Goal: Check status: Check status

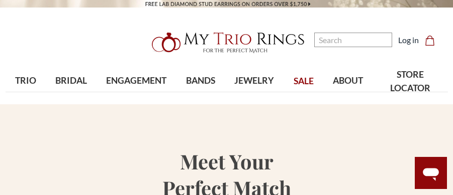
click at [412, 42] on link "Log in" at bounding box center [408, 40] width 21 height 12
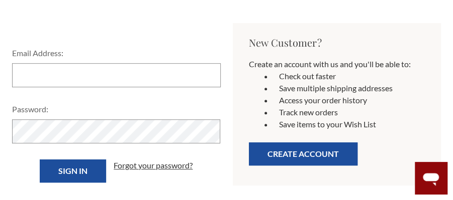
scroll to position [163, 0]
click at [171, 76] on input "Email Address:" at bounding box center [116, 75] width 209 height 24
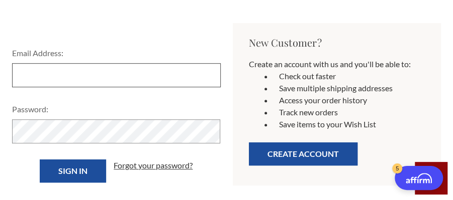
type input "Mrstinawhite1980@gmail.com"
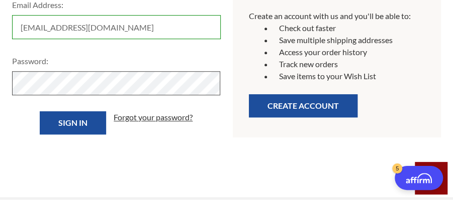
scroll to position [211, 0]
click at [40, 112] on input "Sign in" at bounding box center [73, 123] width 66 height 23
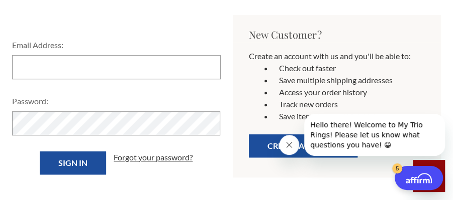
scroll to position [232, 0]
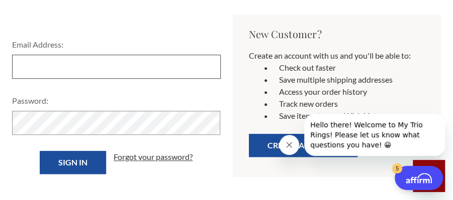
click at [176, 73] on input "Email Address:" at bounding box center [116, 67] width 209 height 24
type input "Mrstinawhite1980@gmail.com"
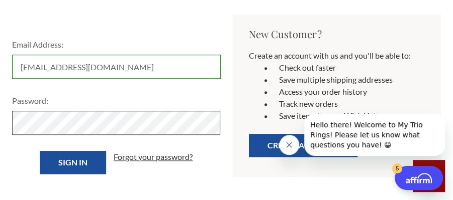
click at [40, 151] on input "Sign in" at bounding box center [73, 162] width 66 height 23
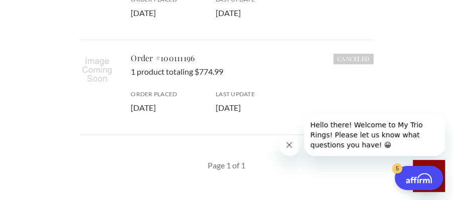
scroll to position [278, 0]
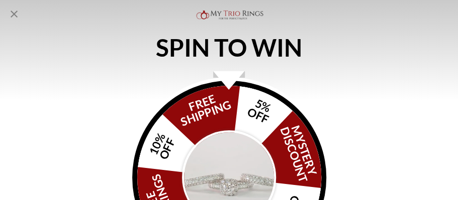
click at [15, 18] on icon "Close popup" at bounding box center [14, 14] width 12 height 12
select select "US"
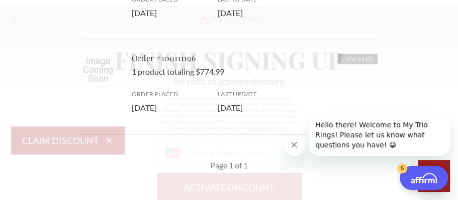
click at [13, 16] on icon "Close popup" at bounding box center [14, 14] width 12 height 12
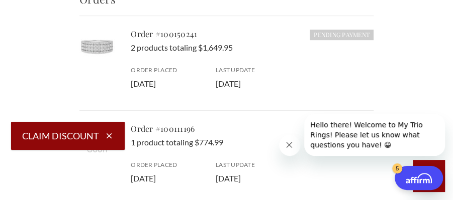
scroll to position [207, 0]
click at [211, 40] on h5 "Order #100150241" at bounding box center [252, 35] width 243 height 12
click at [169, 41] on div "Pending Payment Order #100150241 2 products totaling $1,649.95 Order Placed [DA…" at bounding box center [252, 60] width 243 height 62
click at [108, 44] on img at bounding box center [96, 46] width 35 height 35
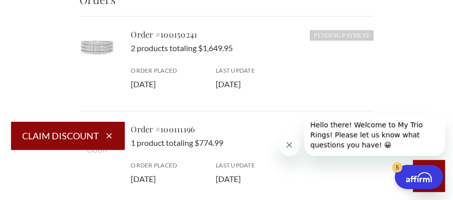
click at [419, 179] on icon "Expand Affirm Bar" at bounding box center [417, 179] width 24 height 7
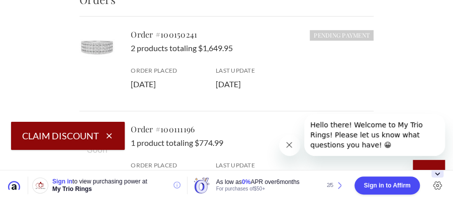
click at [433, 178] on div at bounding box center [437, 186] width 15 height 30
click at [434, 177] on button "Collapse Affirm Bar" at bounding box center [437, 174] width 12 height 7
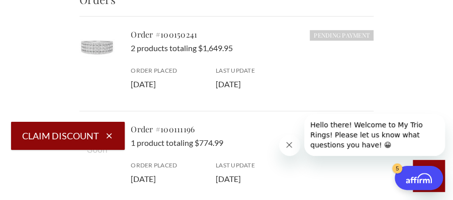
click at [97, 51] on img at bounding box center [96, 46] width 35 height 35
click at [111, 136] on icon "button" at bounding box center [109, 136] width 9 height 9
click at [111, 138] on icon "button" at bounding box center [110, 137] width 6 height 6
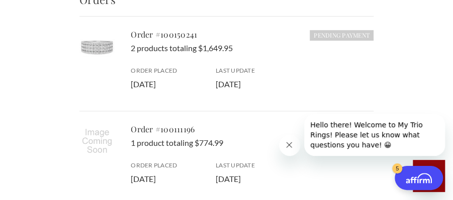
click at [212, 51] on p "2 products totaling $1,649.95" at bounding box center [252, 48] width 243 height 12
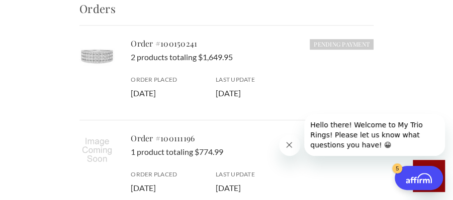
scroll to position [198, 0]
click at [141, 48] on link "Order #100150241" at bounding box center [164, 43] width 66 height 11
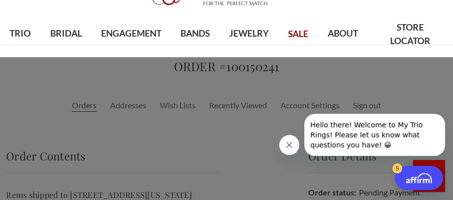
scroll to position [47, 0]
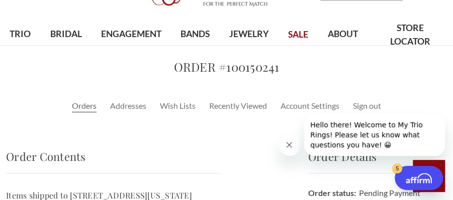
click at [251, 66] on h2 "Order #100150241" at bounding box center [226, 67] width 441 height 18
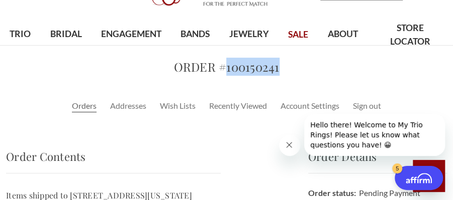
click at [251, 66] on h2 "Order #100150241" at bounding box center [226, 67] width 441 height 18
copy h2 "100150241"
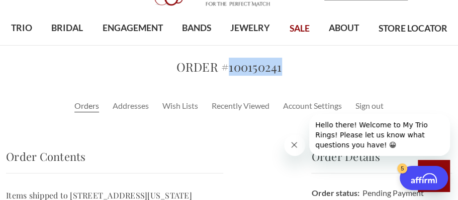
select select "US"
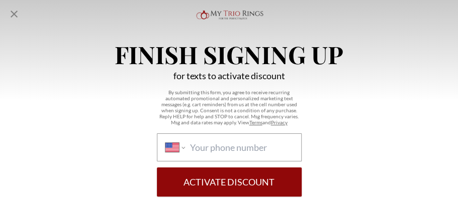
click at [14, 16] on icon "Close popup" at bounding box center [14, 14] width 12 height 12
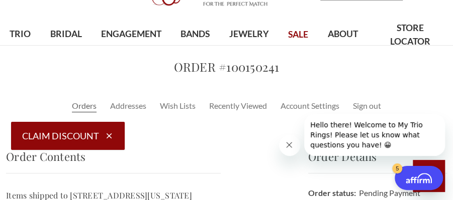
click at [289, 145] on icon "Close message from company" at bounding box center [288, 145] width 8 height 8
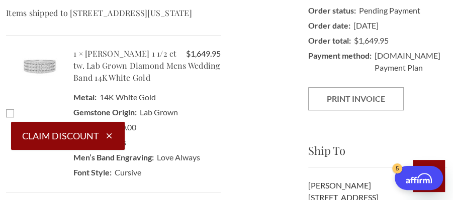
scroll to position [232, 0]
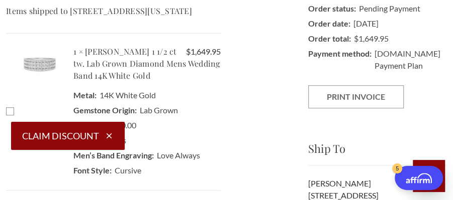
click at [110, 136] on icon "button" at bounding box center [110, 137] width 6 height 6
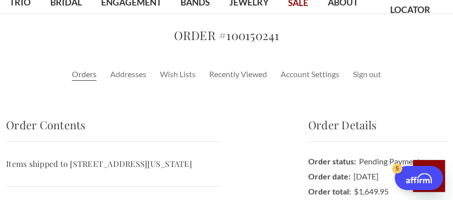
scroll to position [0, 0]
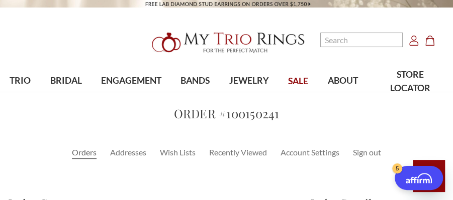
click at [412, 42] on use "Account" at bounding box center [413, 41] width 9 height 10
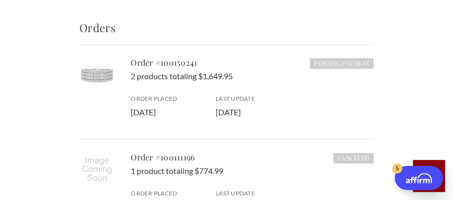
scroll to position [179, 0]
